Goal: Information Seeking & Learning: Find specific fact

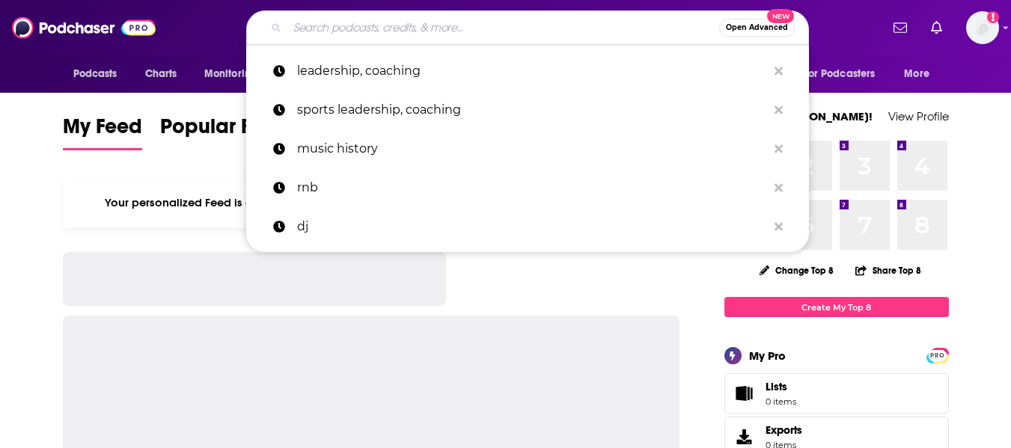
click at [335, 25] on input "Search podcasts, credits, & more..." at bounding box center [503, 28] width 432 height 24
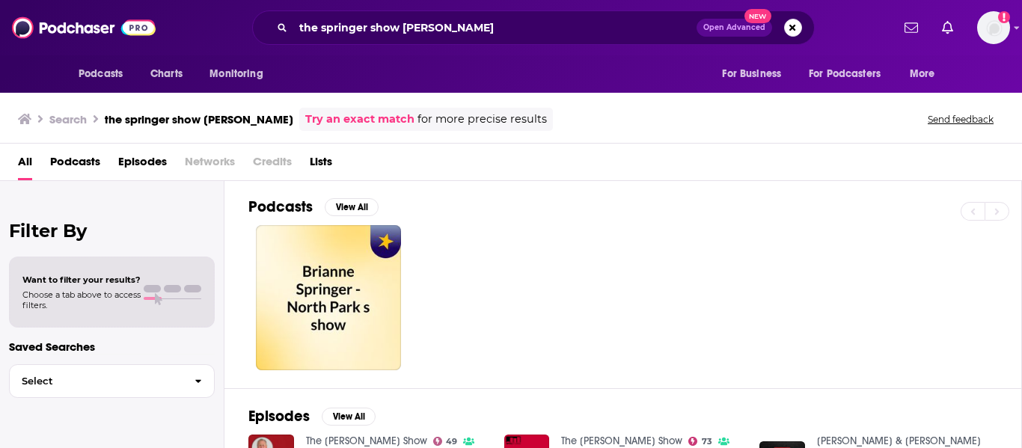
scroll to position [1, 0]
click at [350, 203] on button "View All" at bounding box center [352, 208] width 54 height 18
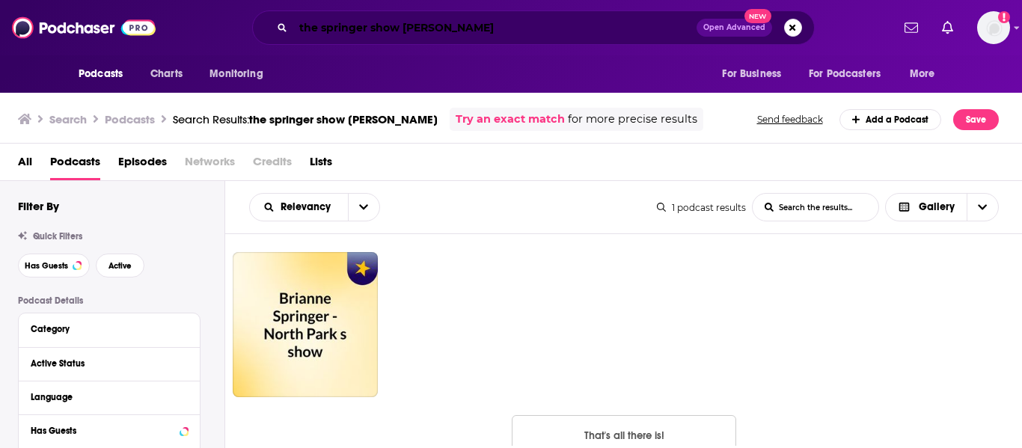
click at [412, 27] on input "the springer show [PERSON_NAME]" at bounding box center [494, 28] width 403 height 24
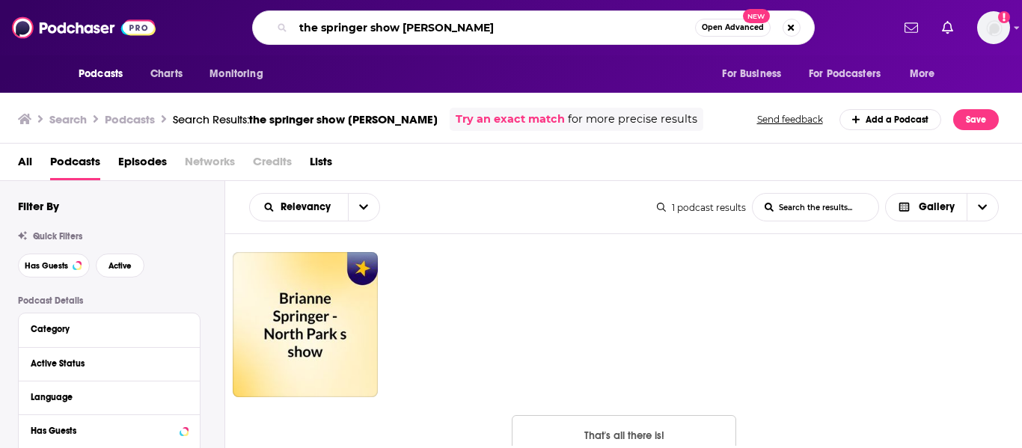
click at [412, 27] on input "the springer show [PERSON_NAME]" at bounding box center [494, 28] width 402 height 24
type input "the springer show"
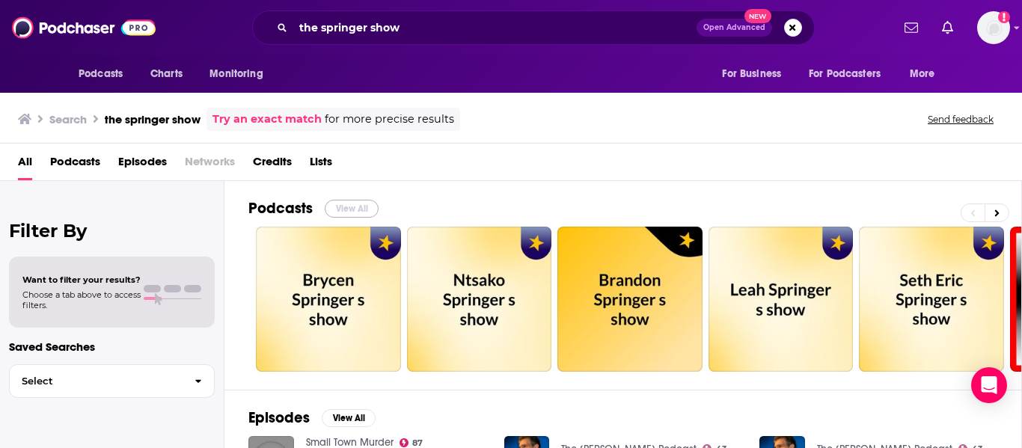
click at [358, 208] on button "View All" at bounding box center [352, 209] width 54 height 18
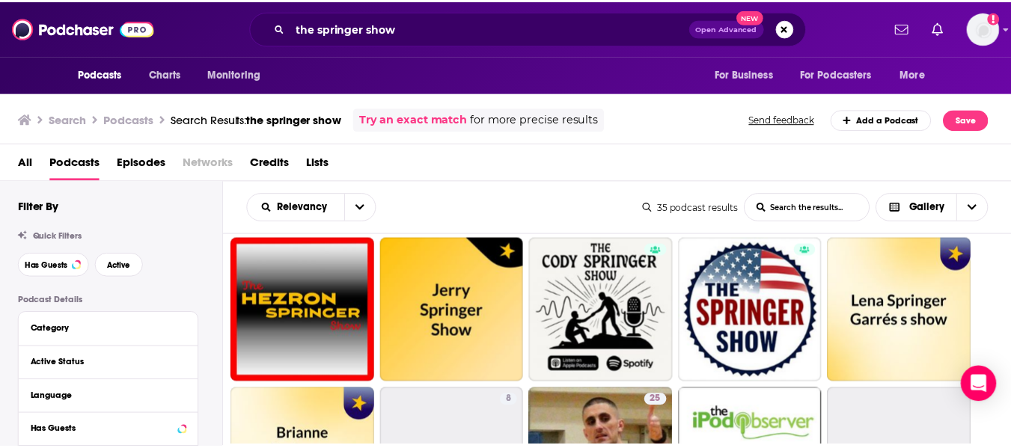
scroll to position [166, 0]
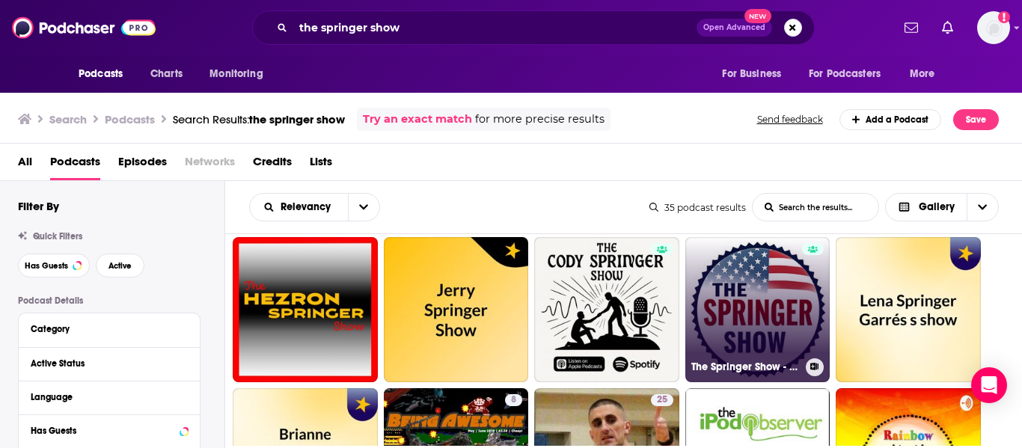
click at [749, 294] on link "The Springer Show - The Voice of Conservative Truth" at bounding box center [758, 309] width 145 height 145
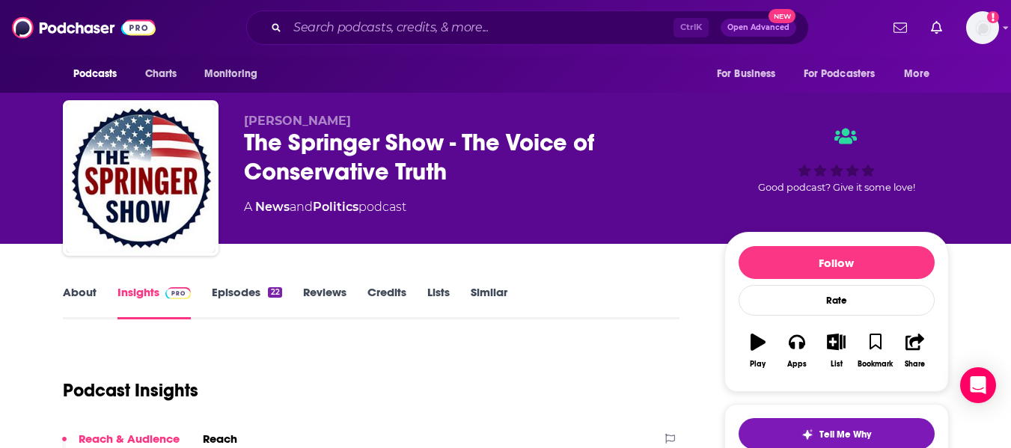
click at [71, 299] on link "About" at bounding box center [80, 302] width 34 height 34
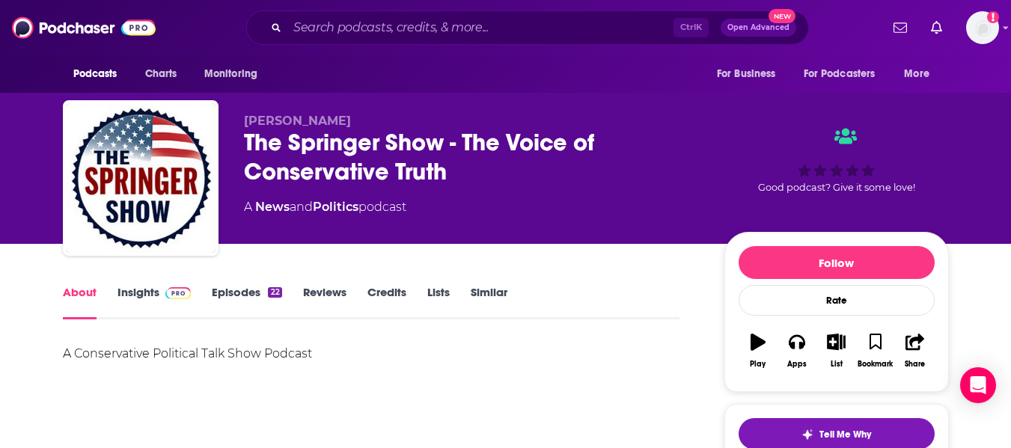
click at [138, 306] on link "Insights" at bounding box center [155, 302] width 74 height 34
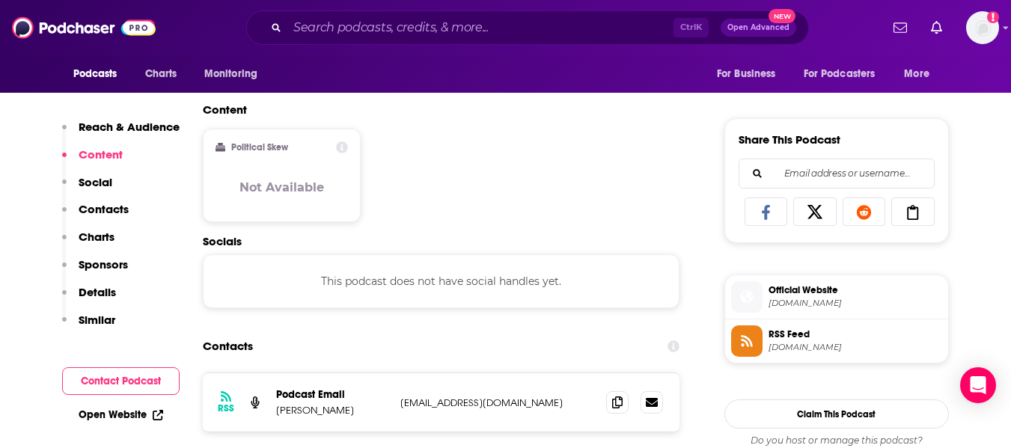
scroll to position [1044, 0]
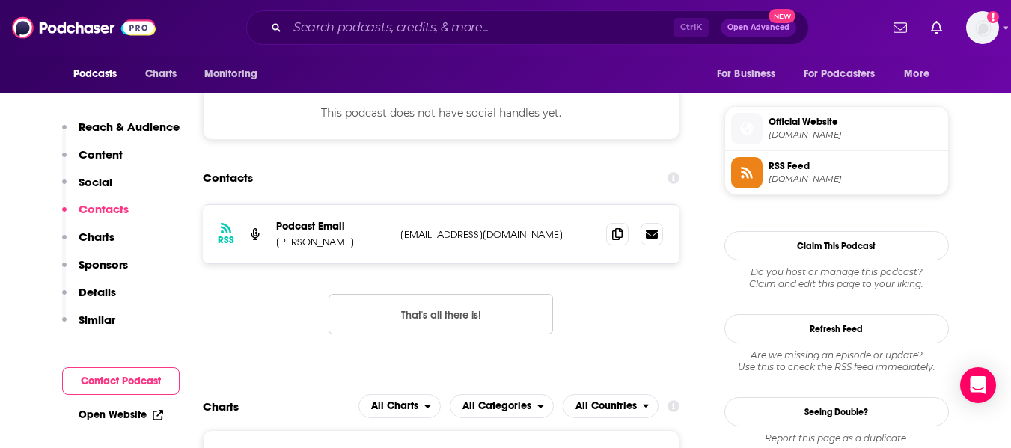
click at [112, 412] on link "Open Website" at bounding box center [121, 415] width 85 height 13
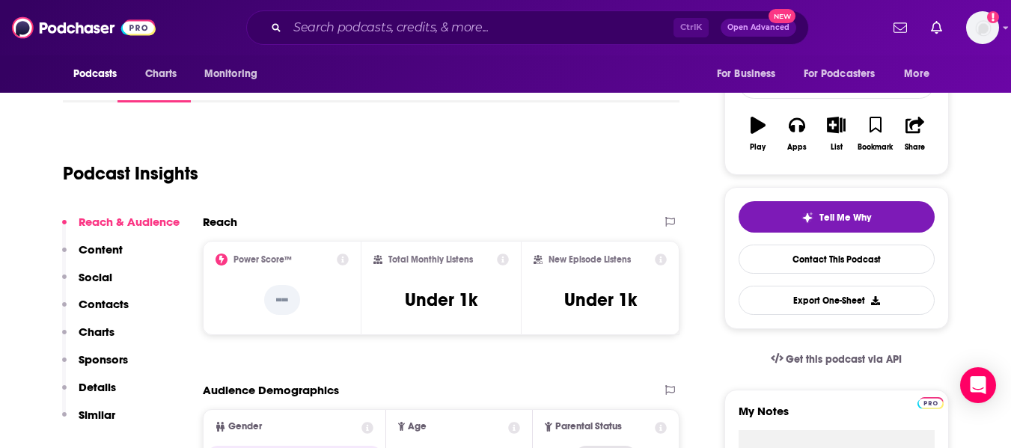
scroll to position [0, 0]
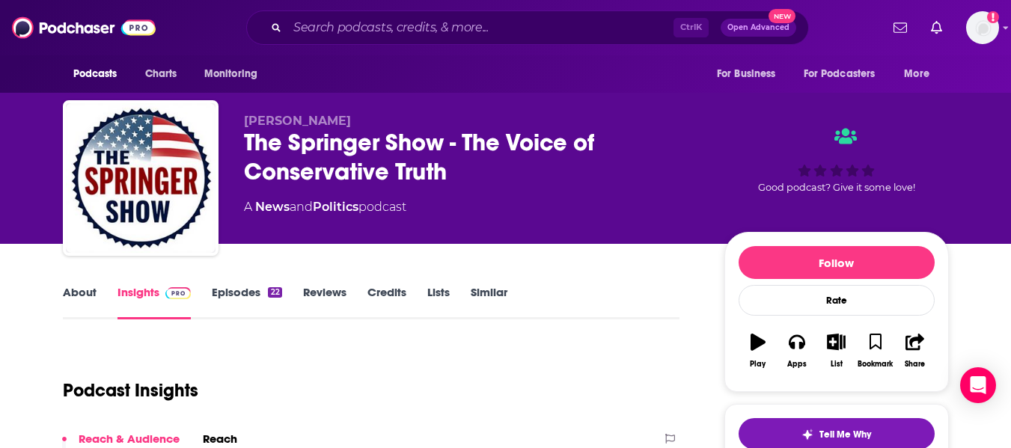
drag, startPoint x: 246, startPoint y: 113, endPoint x: 445, endPoint y: 213, distance: 222.6
click at [445, 213] on div "[PERSON_NAME] The [PERSON_NAME] Show - The Voice of Conservative Truth A News a…" at bounding box center [506, 181] width 886 height 162
copy div "[PERSON_NAME] The [PERSON_NAME] Show - The Voice of Conservative Truth A News a…"
click at [84, 291] on link "About" at bounding box center [80, 302] width 34 height 34
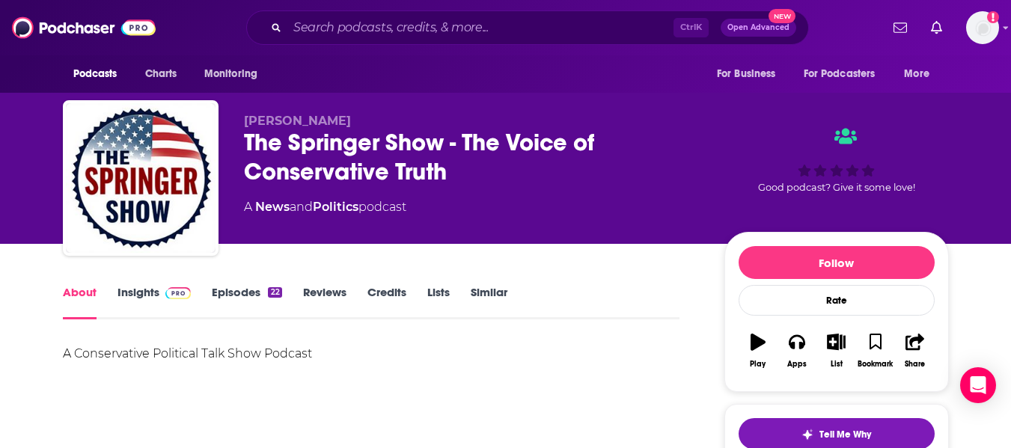
click at [101, 355] on div "A Conservative Political Talk Show Podcast" at bounding box center [372, 354] width 618 height 21
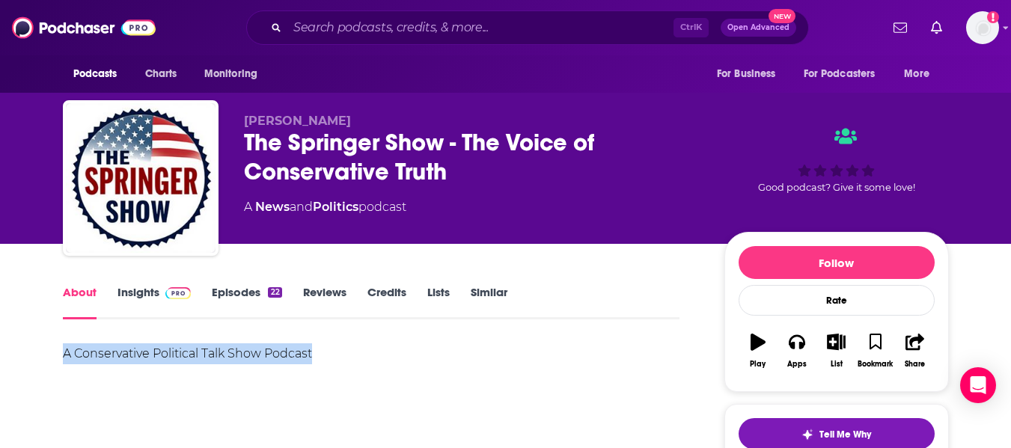
click at [101, 355] on div "A Conservative Political Talk Show Podcast" at bounding box center [372, 354] width 618 height 21
copy div "A Conservative Political Talk Show Podcast"
